Goal: Navigation & Orientation: Find specific page/section

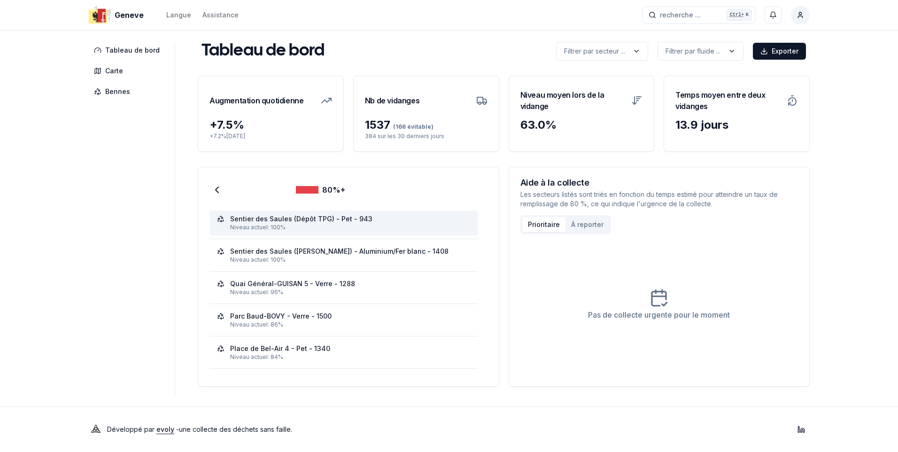
click at [293, 226] on div "Niveau actuel: 100%" at bounding box center [350, 228] width 241 height 8
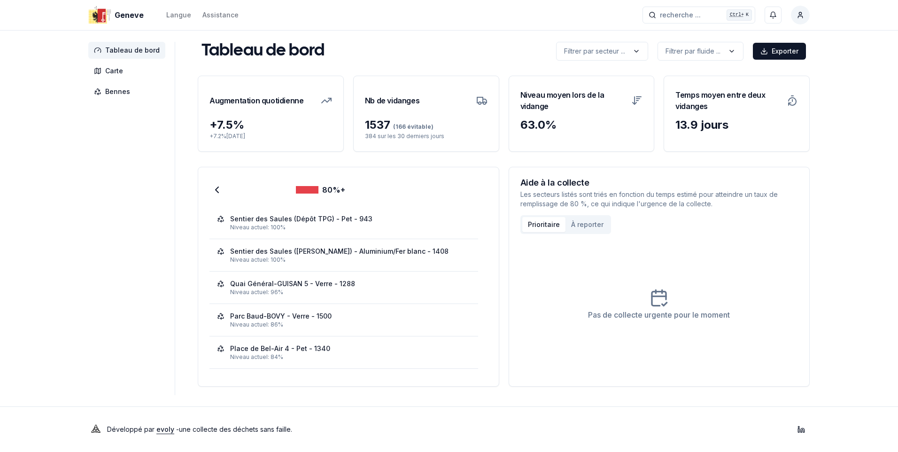
click at [125, 46] on span "Tableau de bord" at bounding box center [132, 50] width 55 height 9
